Goal: Find contact information: Find contact information

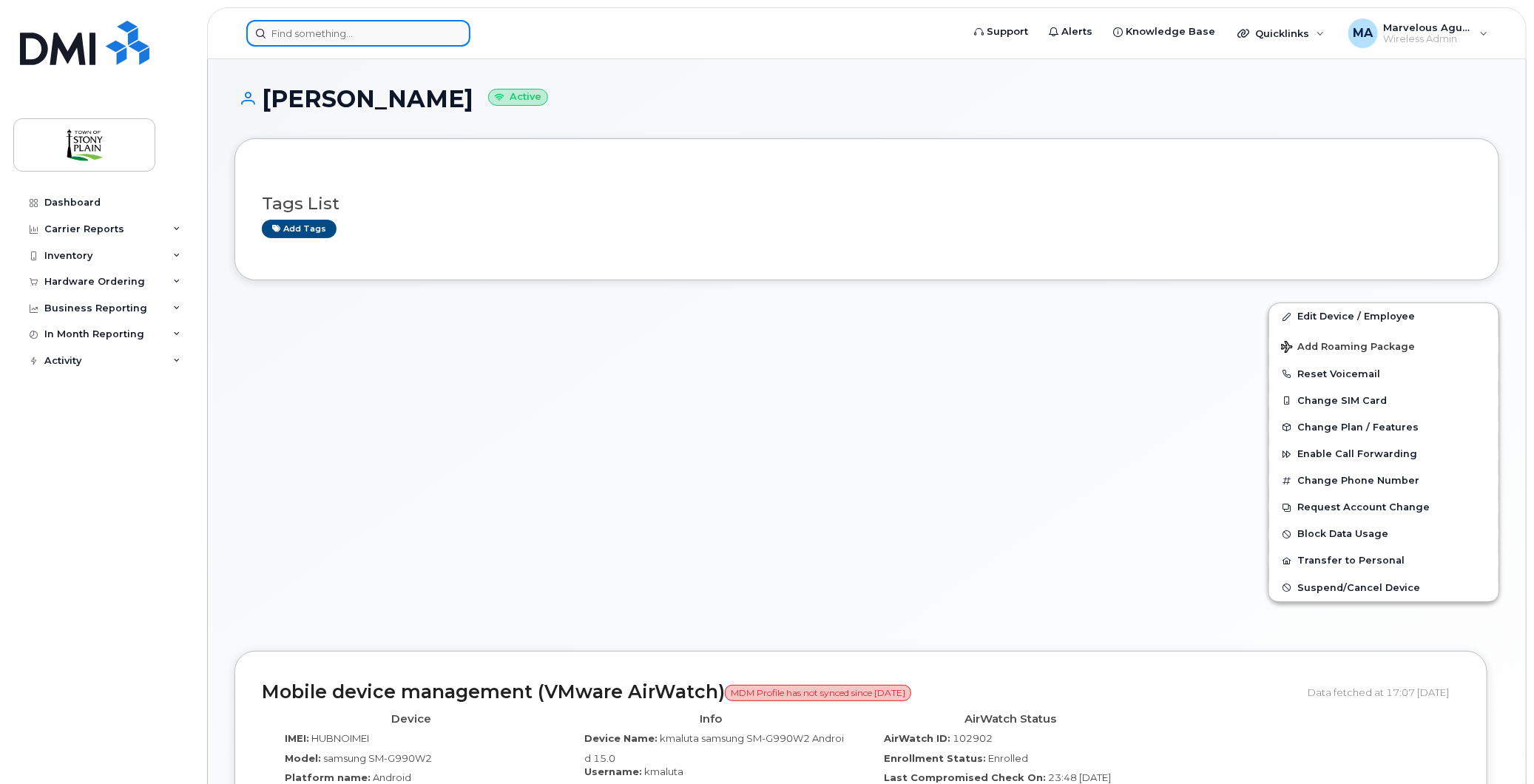
click at [387, 41] on input at bounding box center [358, 33] width 224 height 27
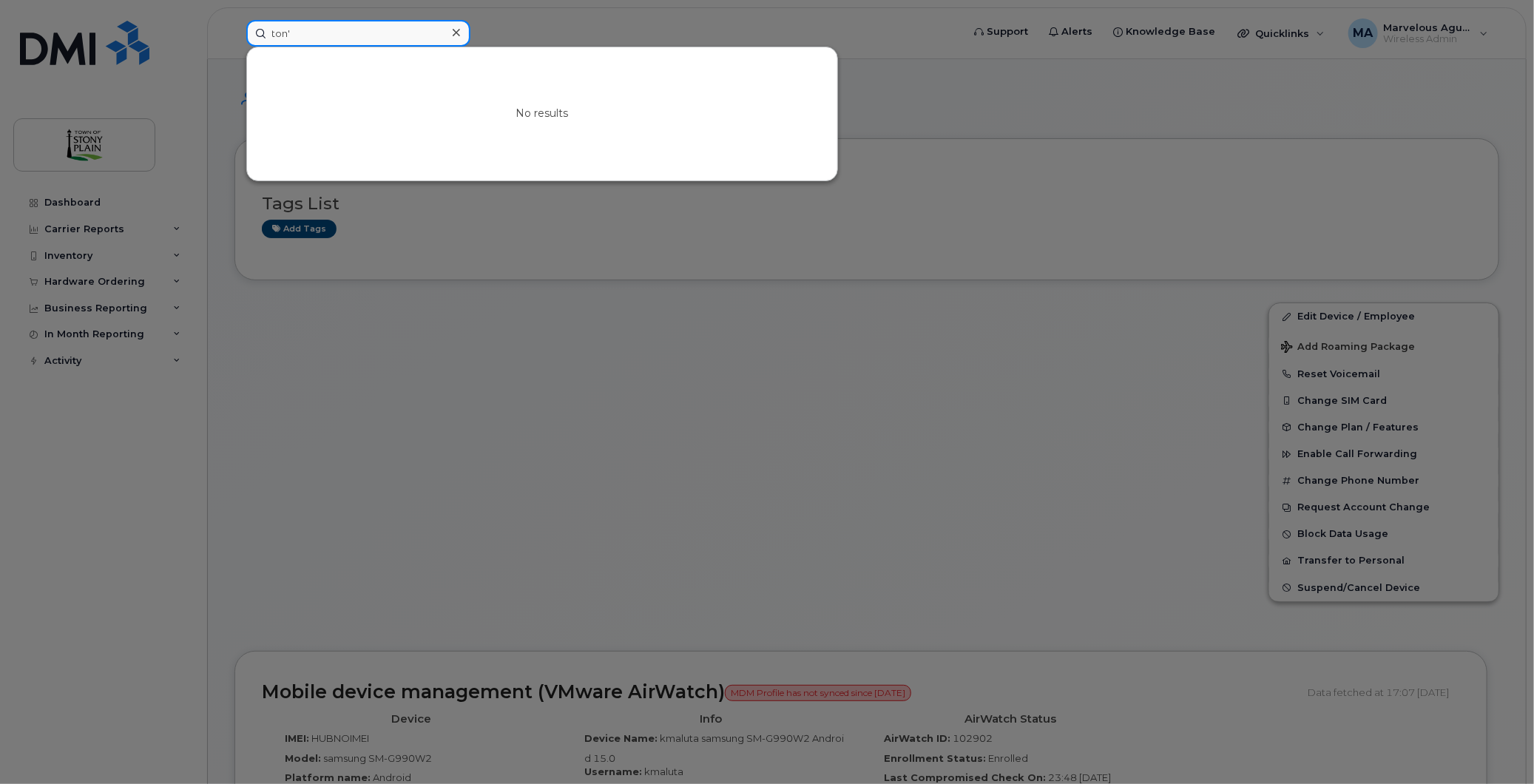
click at [407, 31] on input "ton'" at bounding box center [358, 33] width 224 height 27
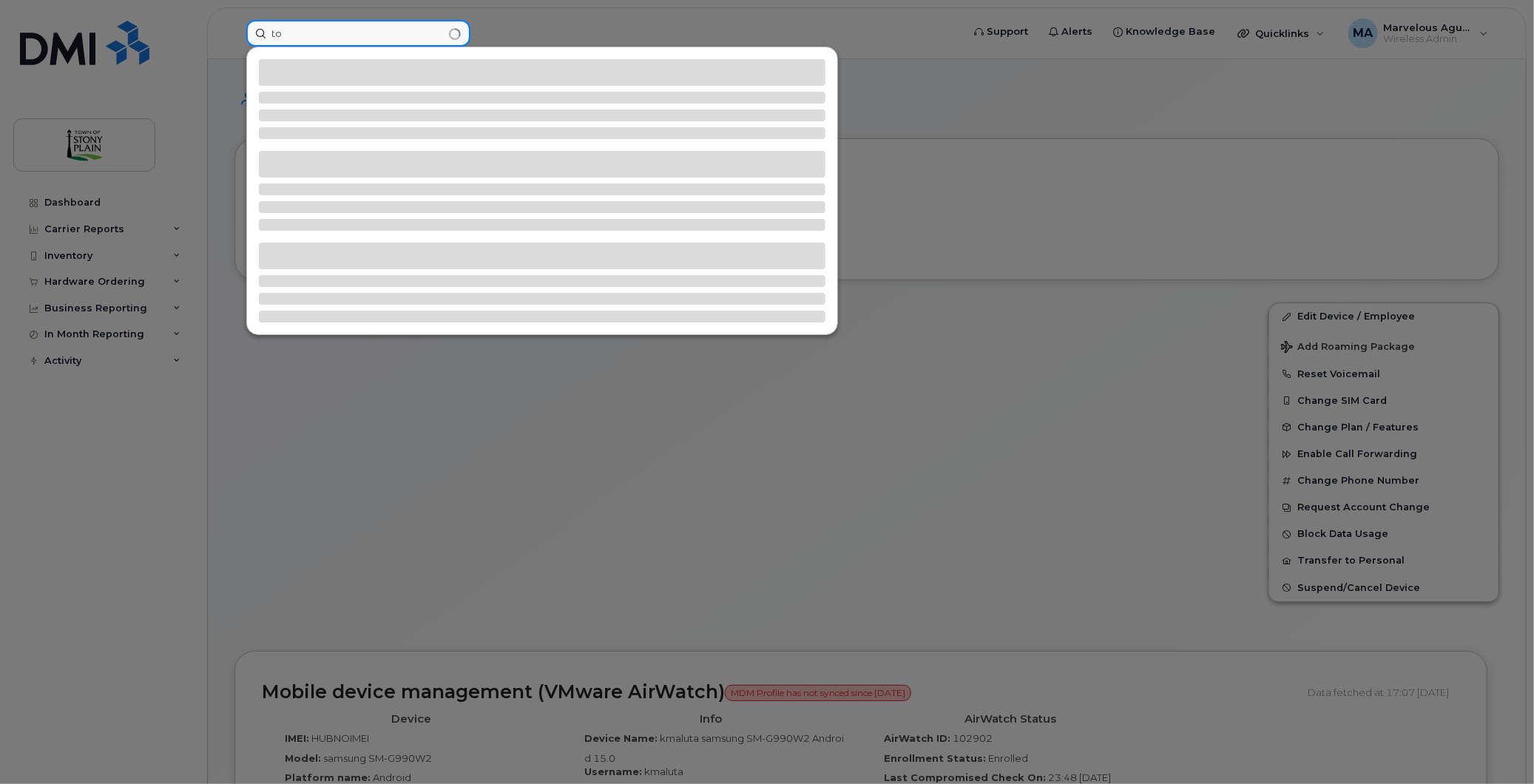
type input "t"
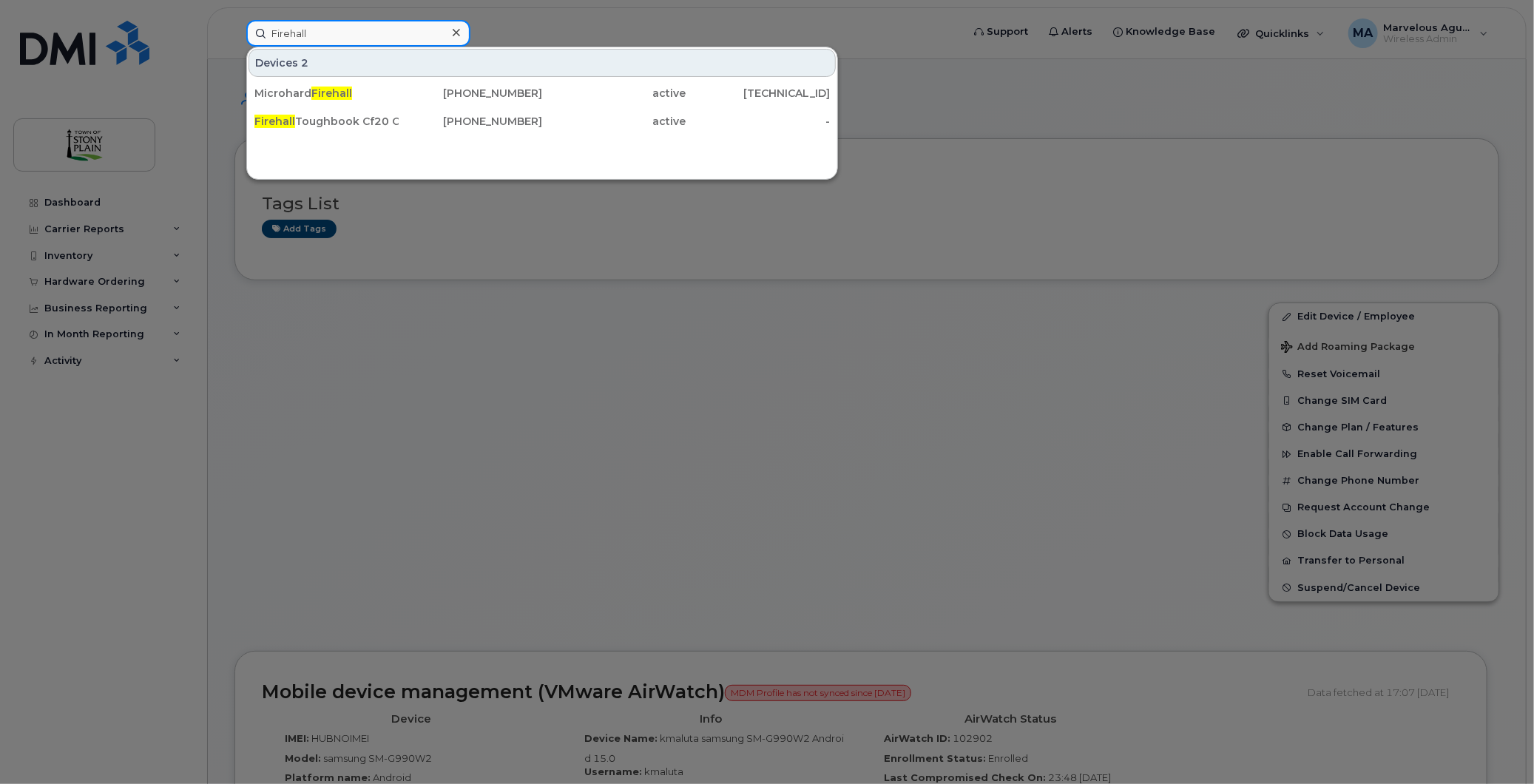
click at [371, 35] on input "Firehall" at bounding box center [358, 33] width 224 height 27
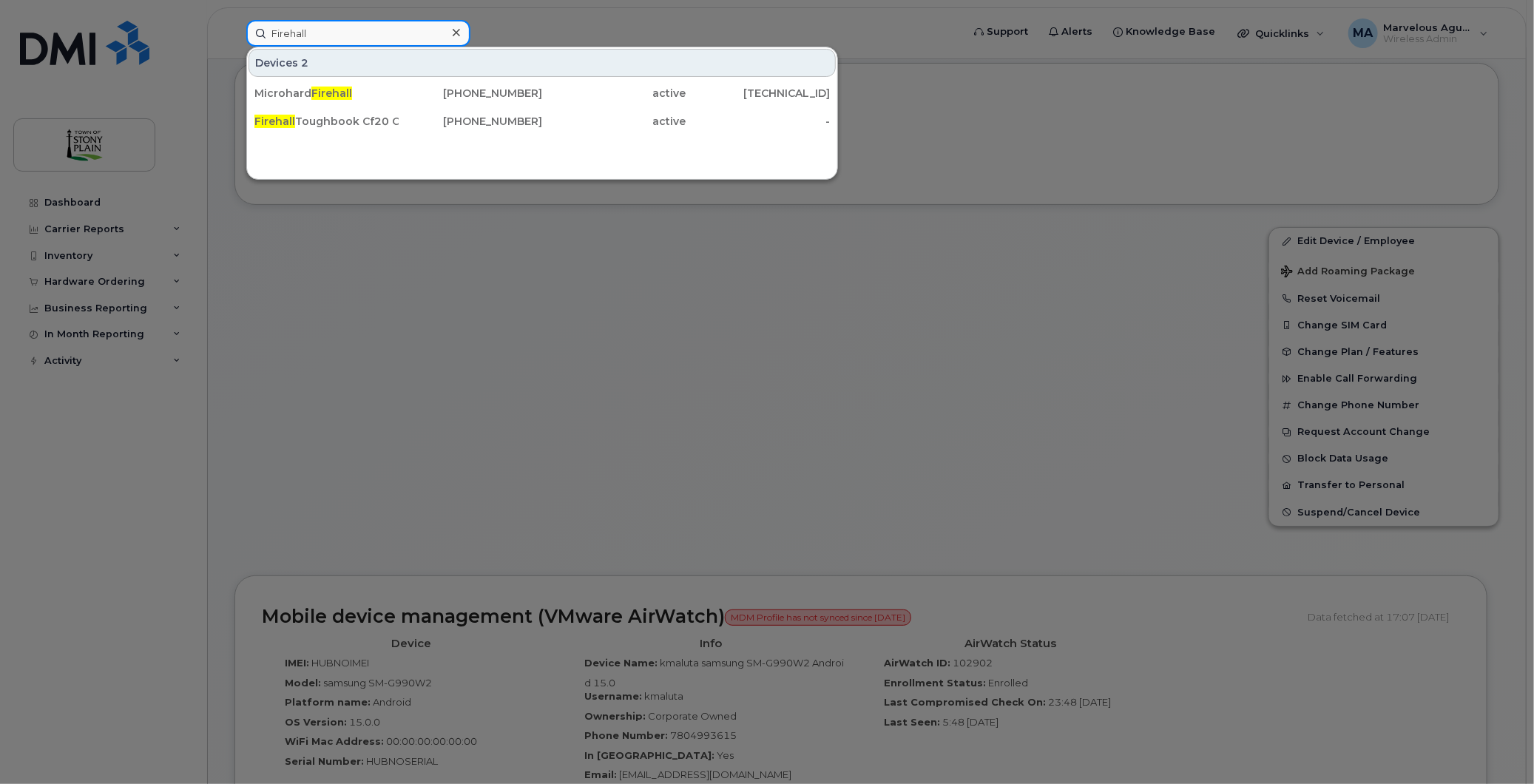
scroll to position [164, 0]
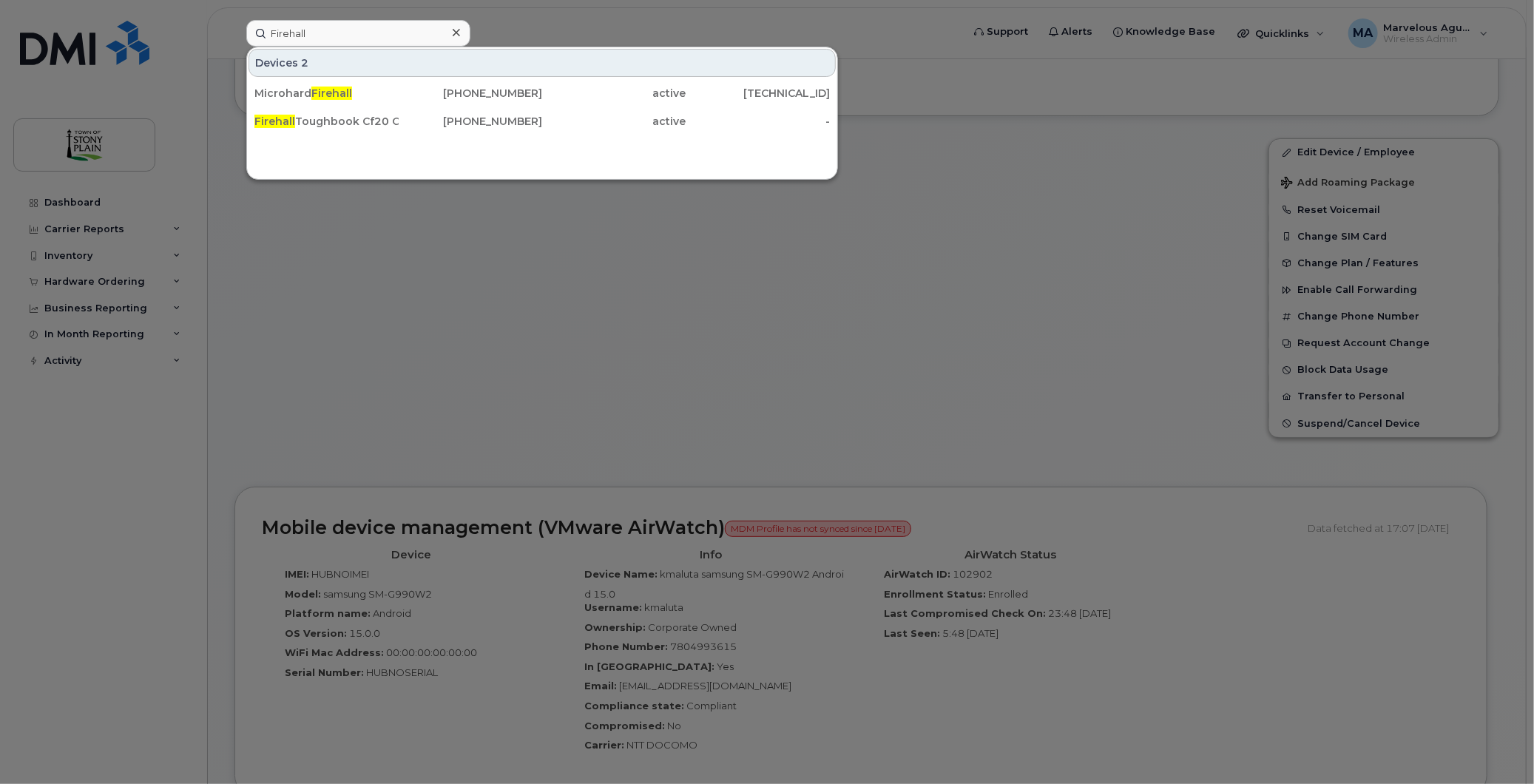
click at [972, 248] on div at bounding box center [767, 392] width 1534 height 784
drag, startPoint x: 324, startPoint y: 32, endPoint x: 238, endPoint y: 26, distance: 86.2
click at [240, 26] on div "Firehall Devices 2 Microhard Firehall [PHONE_NUMBER] active [TECHNICAL_ID] Fire…" at bounding box center [599, 33] width 730 height 27
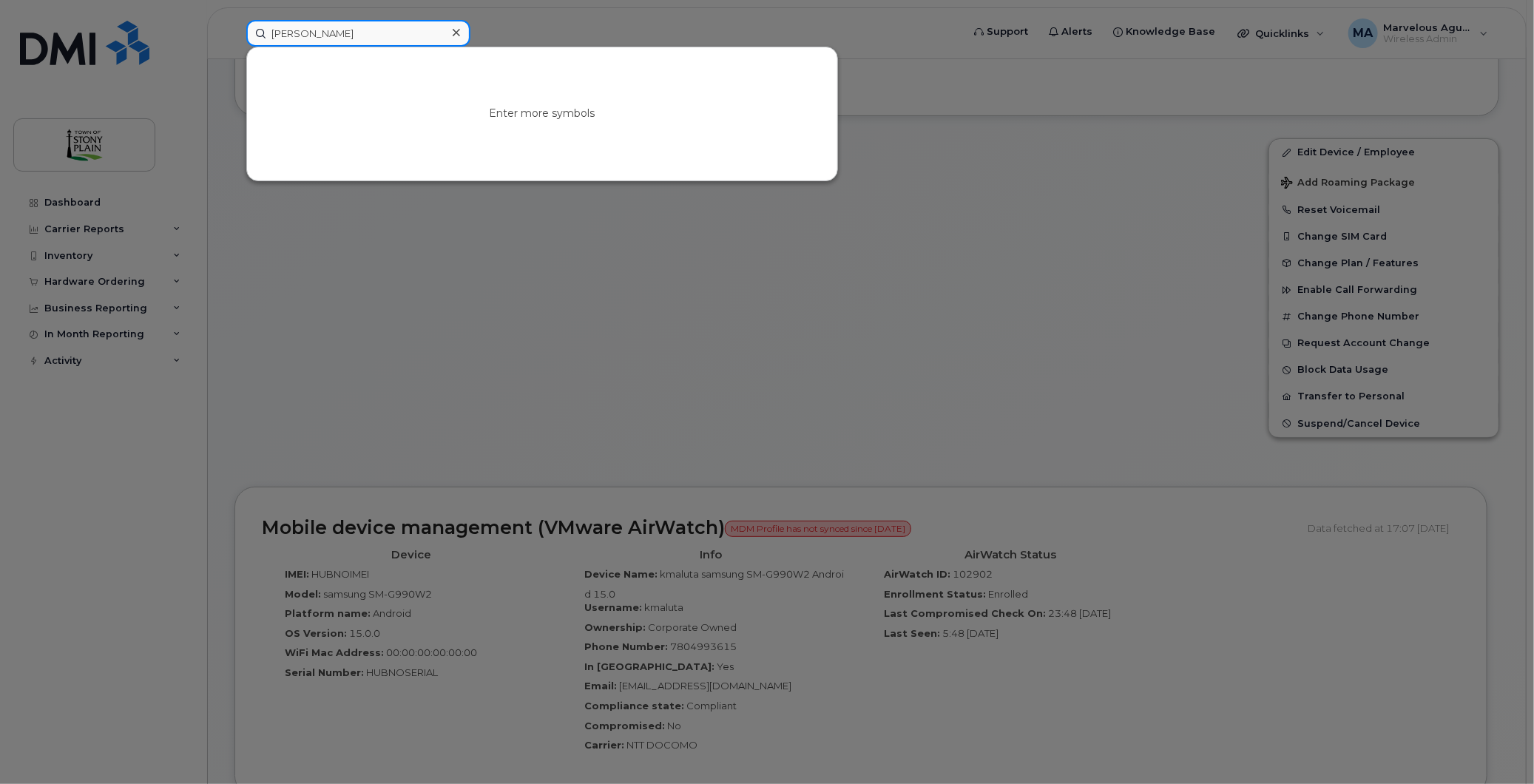
type input "[PERSON_NAME]"
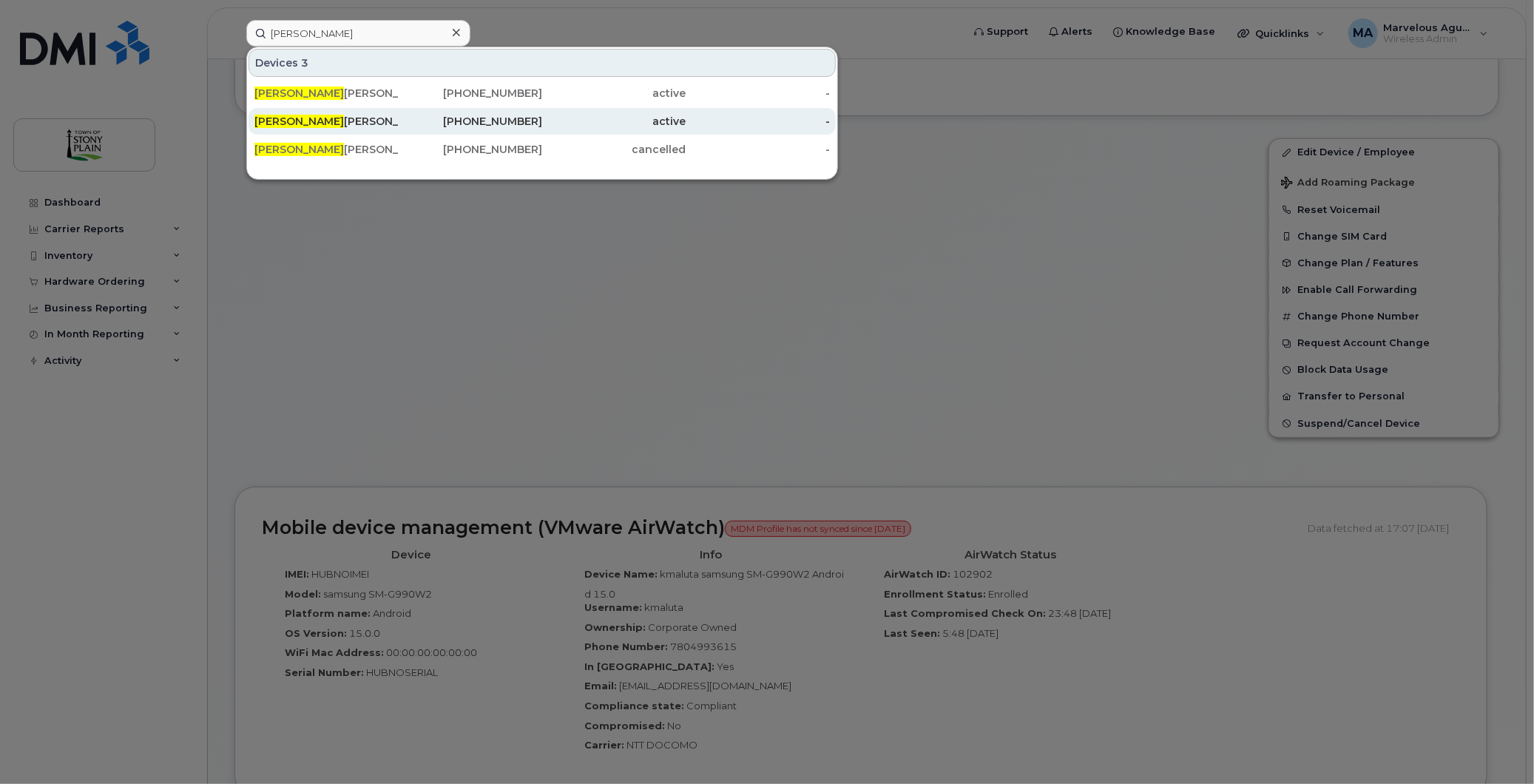
click at [313, 125] on div "[PERSON_NAME]" at bounding box center [327, 121] width 145 height 14
